Goal: Task Accomplishment & Management: Use online tool/utility

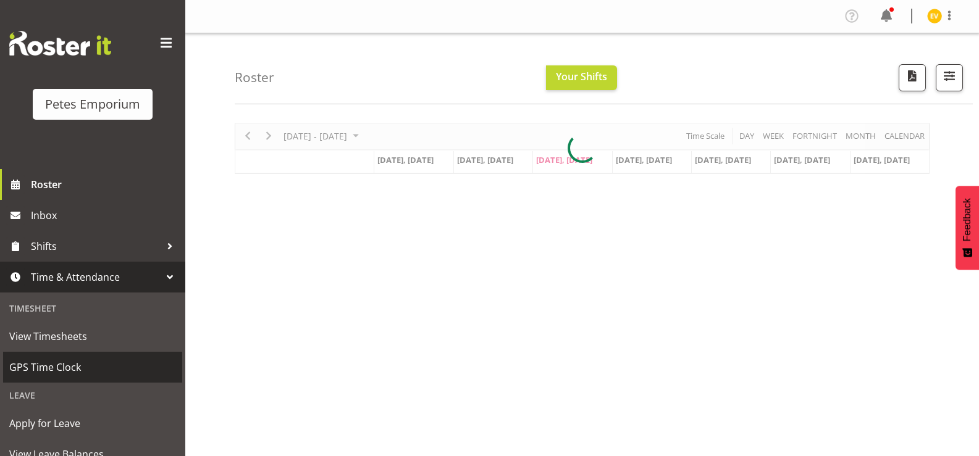
click at [122, 362] on span "GPS Time Clock" at bounding box center [92, 367] width 167 height 19
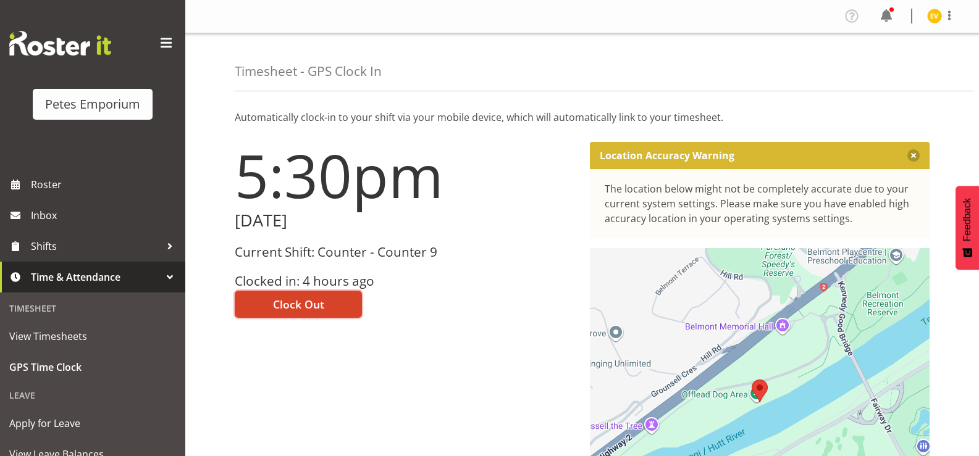
click at [314, 302] on span "Clock Out" at bounding box center [298, 304] width 51 height 16
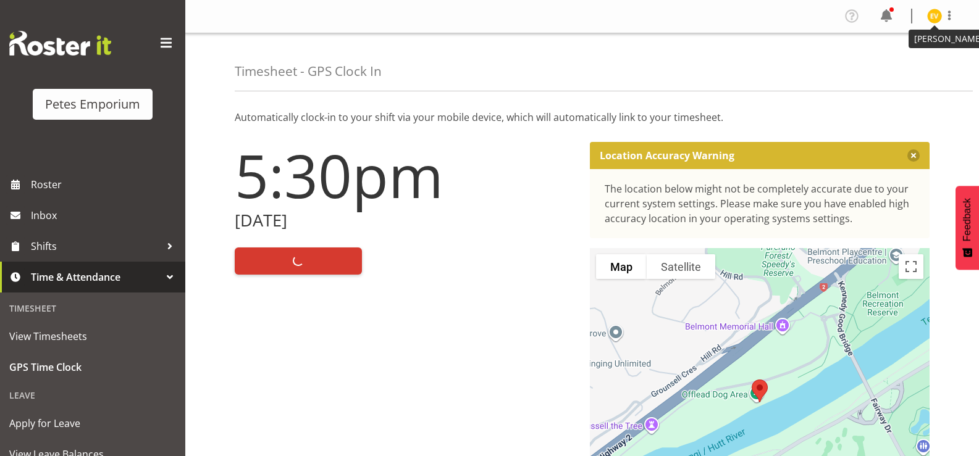
click at [931, 13] on img at bounding box center [934, 16] width 15 height 15
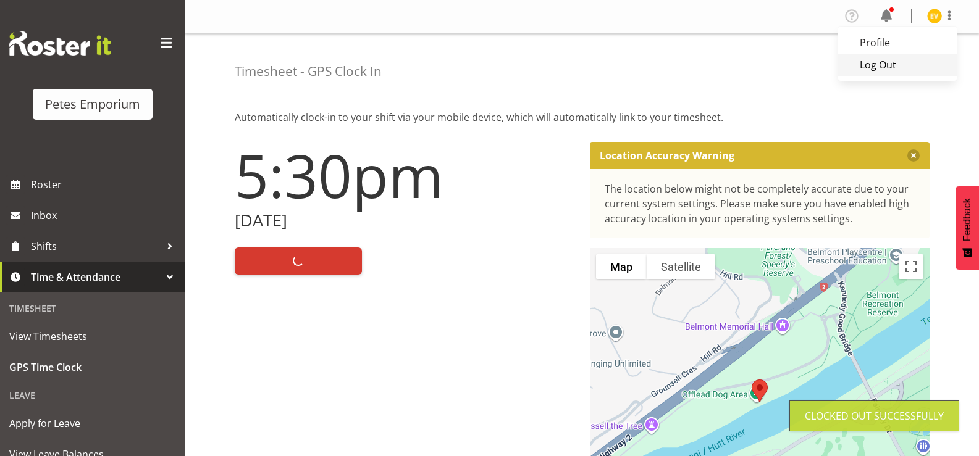
click at [913, 65] on link "Log Out" at bounding box center [897, 65] width 119 height 22
